Goal: Task Accomplishment & Management: Manage account settings

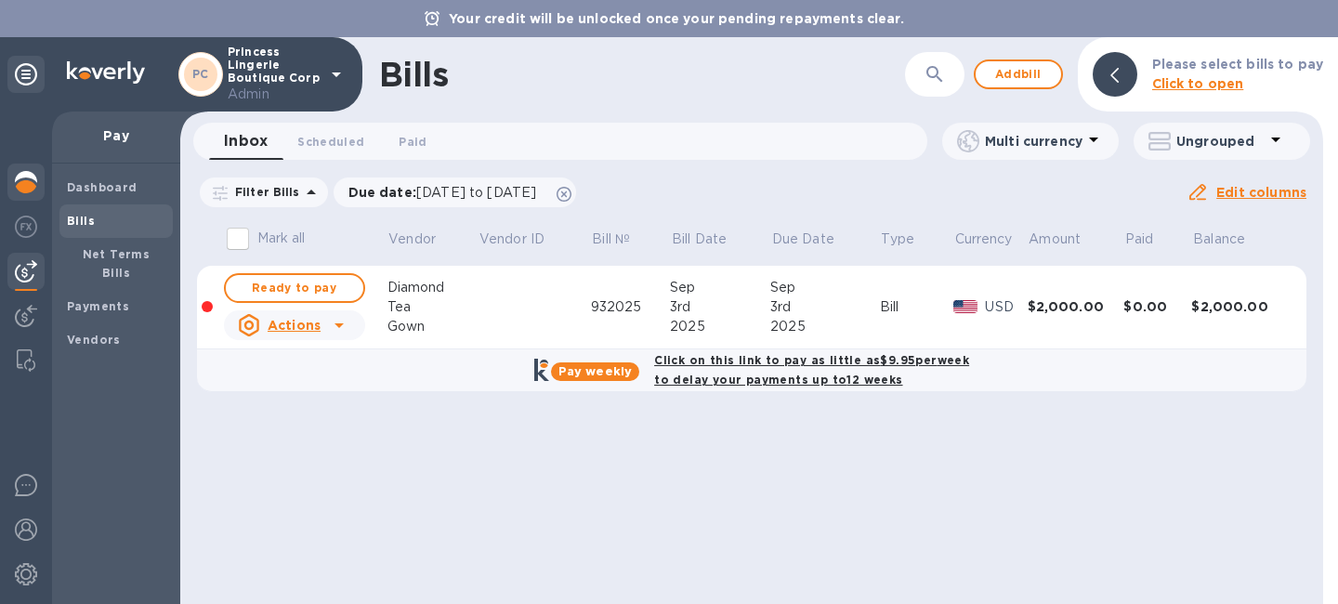
click at [32, 196] on div at bounding box center [25, 184] width 37 height 41
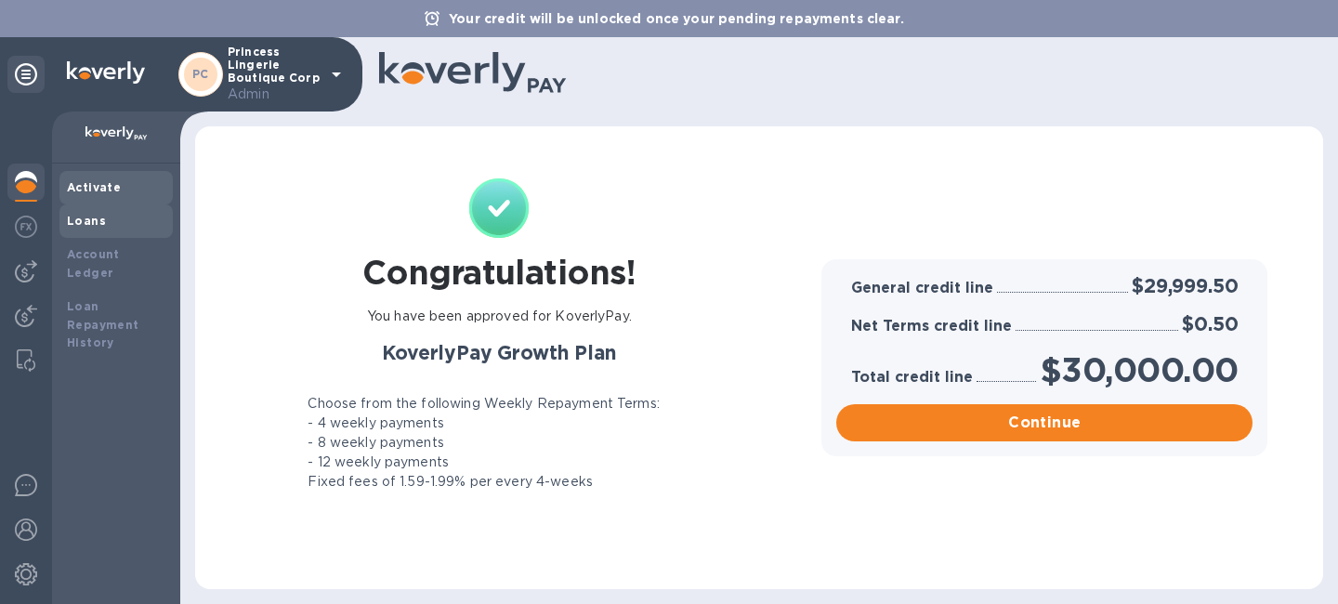
click at [76, 226] on b "Loans" at bounding box center [86, 221] width 39 height 14
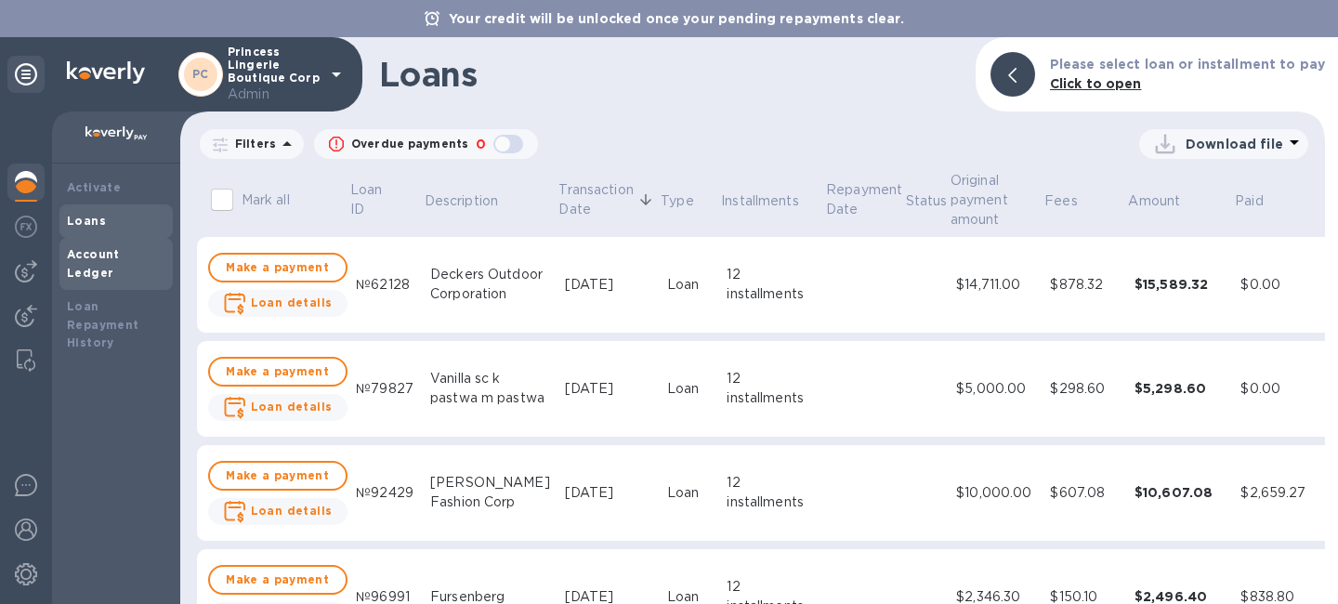
click at [79, 247] on div "Account Ledger" at bounding box center [116, 263] width 99 height 37
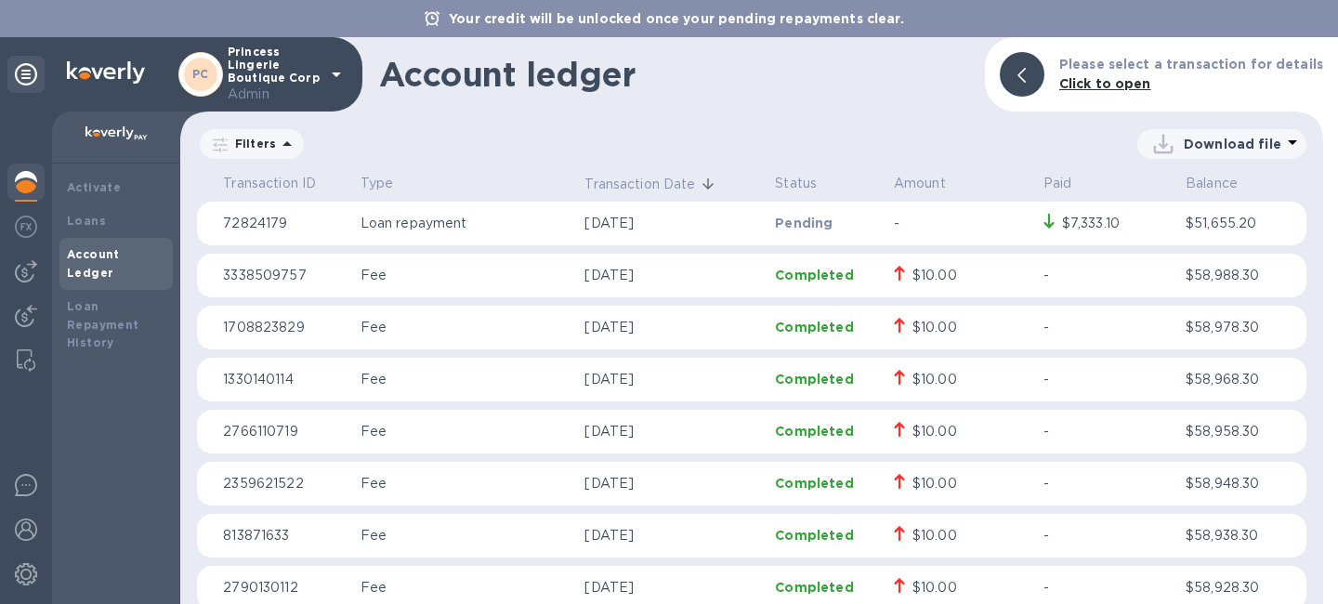
click at [276, 144] on icon at bounding box center [287, 144] width 22 height 22
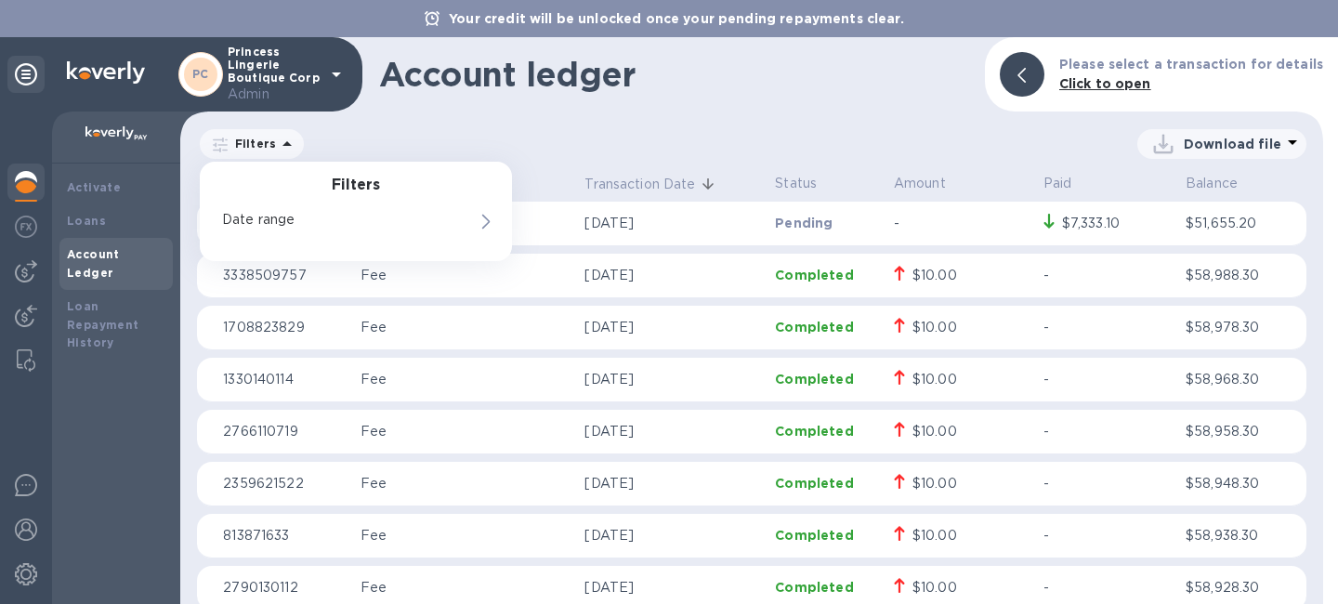
click at [621, 135] on div "Download file" at bounding box center [807, 144] width 1000 height 30
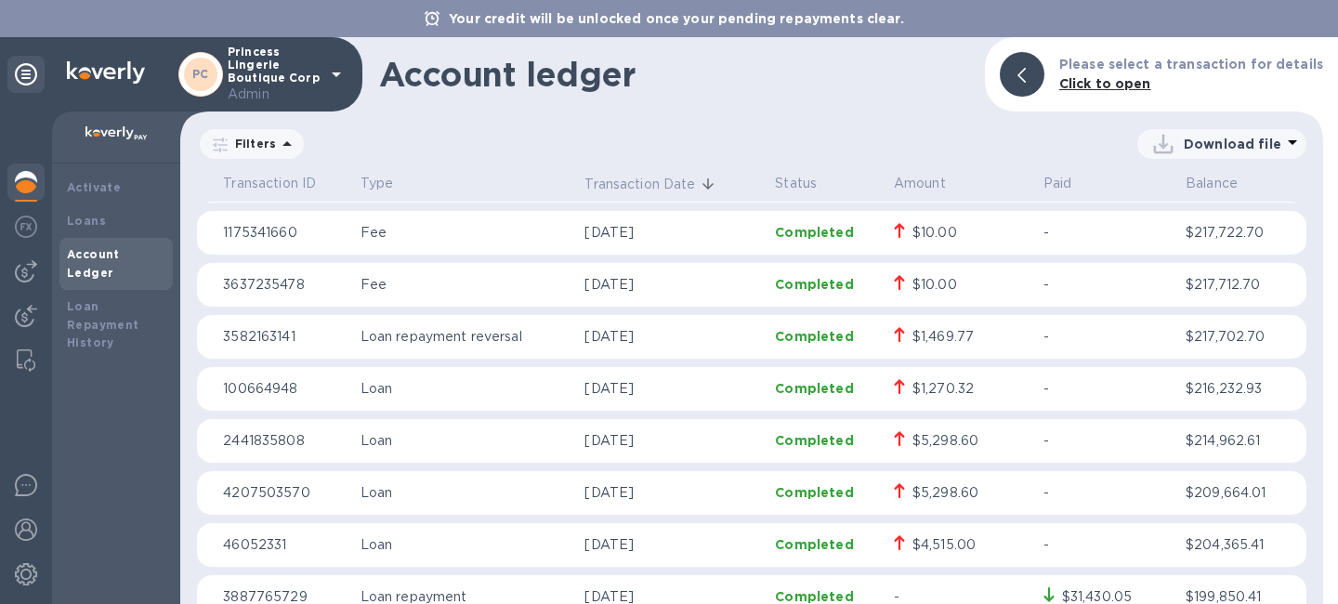
scroll to position [8974, 0]
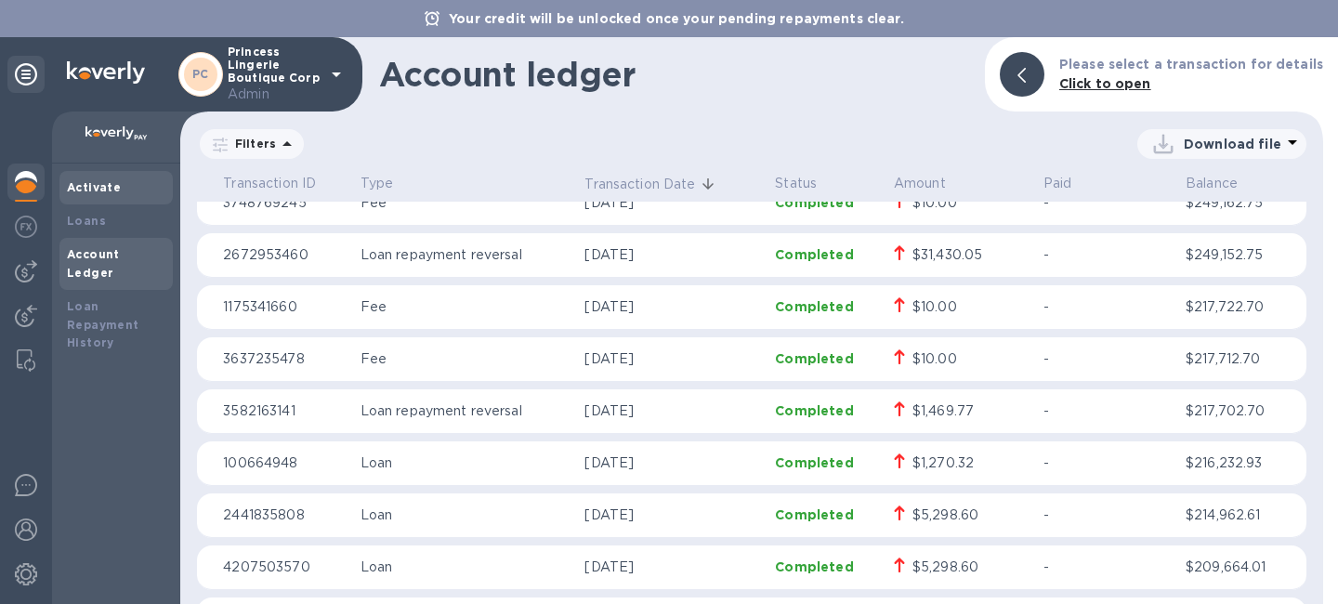
click at [99, 190] on b "Activate" at bounding box center [94, 187] width 54 height 14
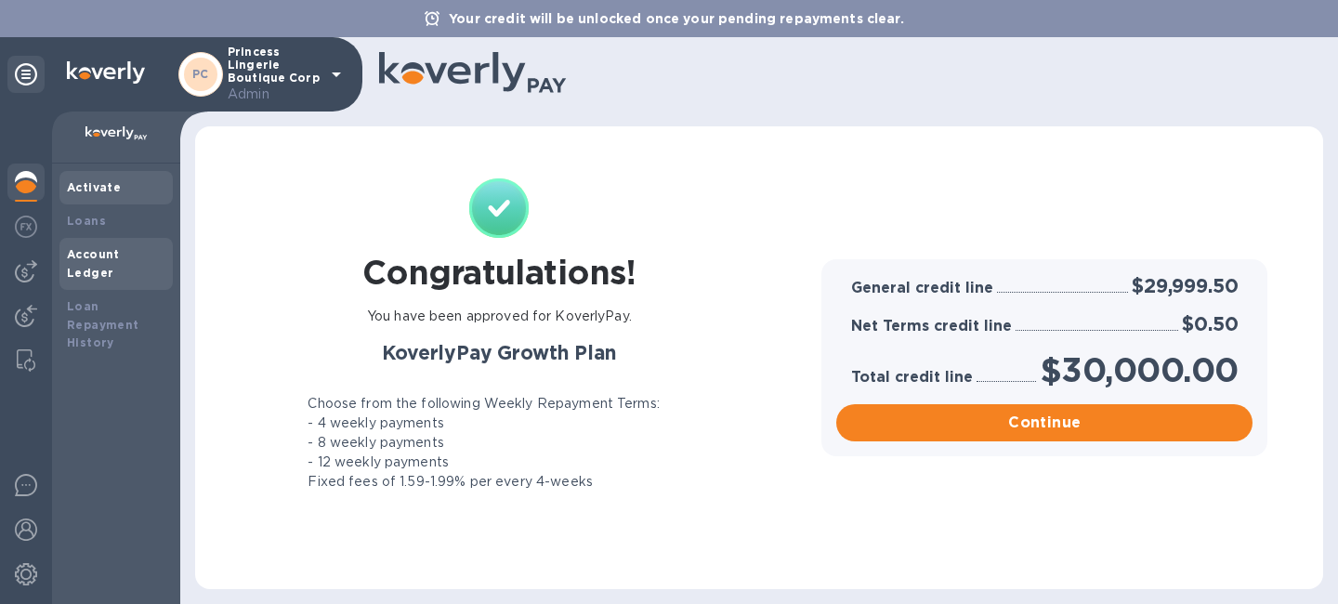
click at [120, 247] on b "Account Ledger" at bounding box center [93, 263] width 53 height 33
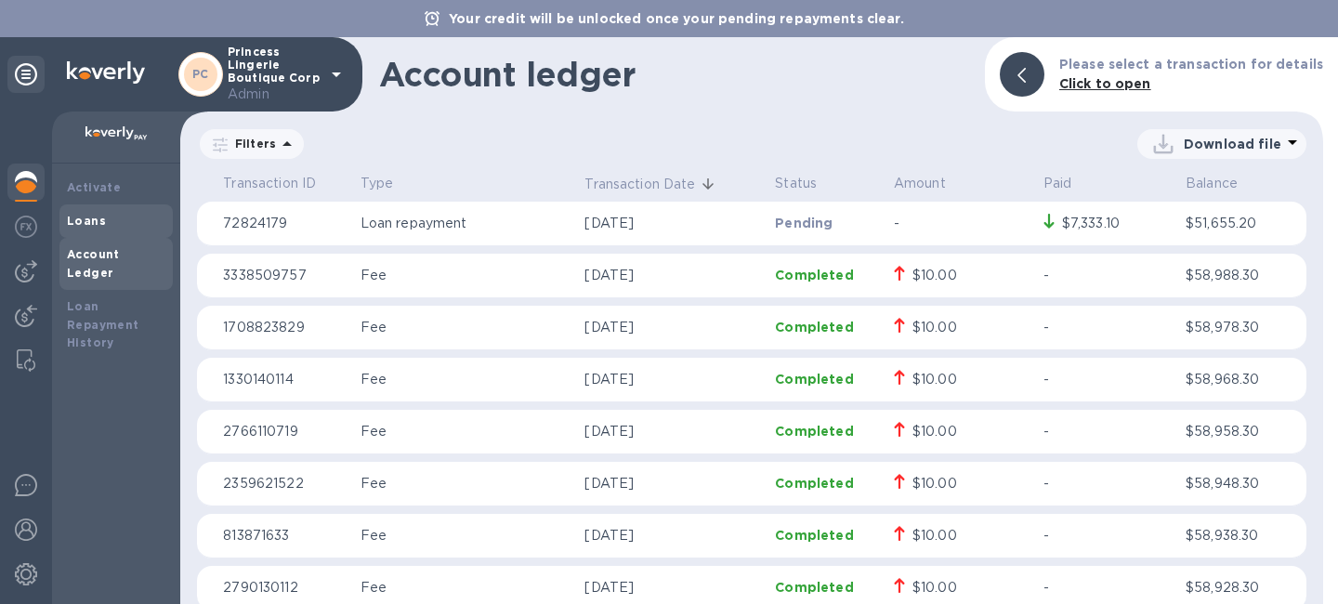
click at [96, 224] on b "Loans" at bounding box center [86, 221] width 39 height 14
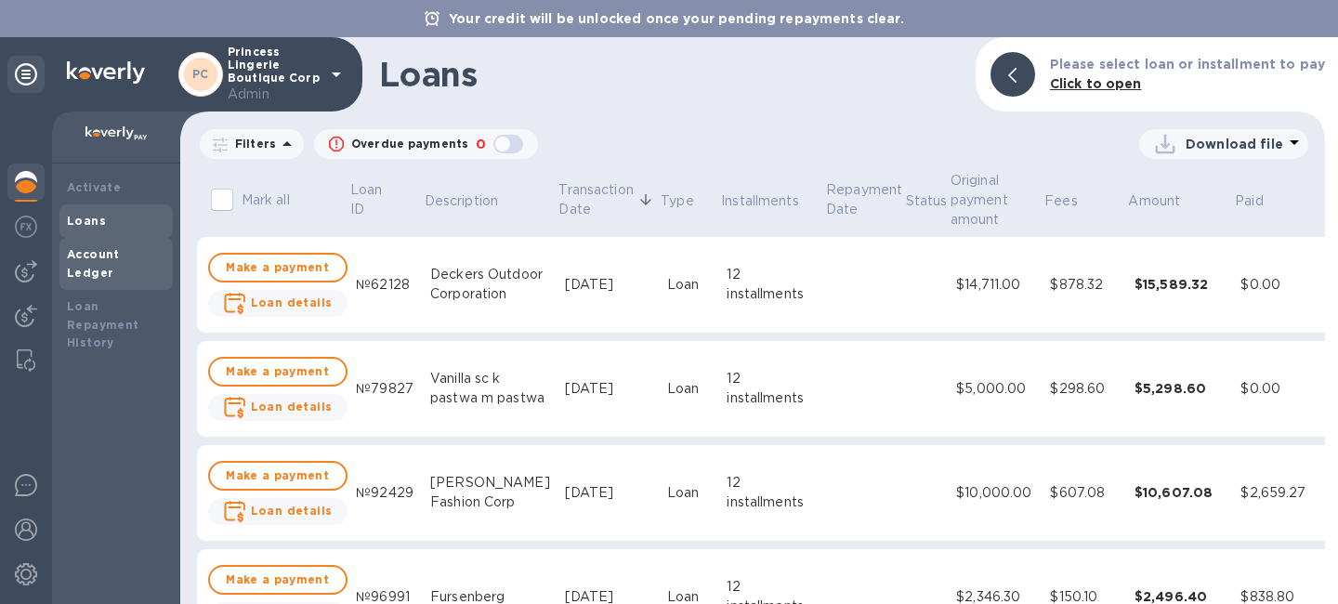
click at [111, 255] on b "Account Ledger" at bounding box center [93, 263] width 53 height 33
